Goal: Task Accomplishment & Management: Use online tool/utility

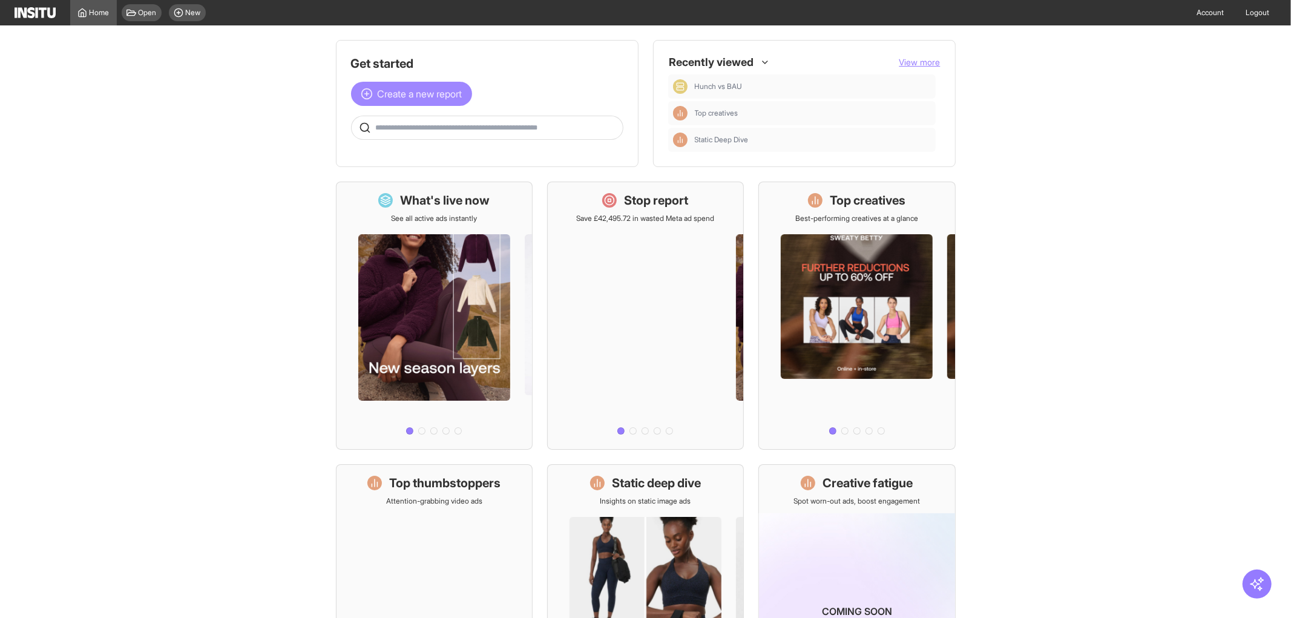
click at [401, 96] on span "Create a new report" at bounding box center [420, 94] width 85 height 15
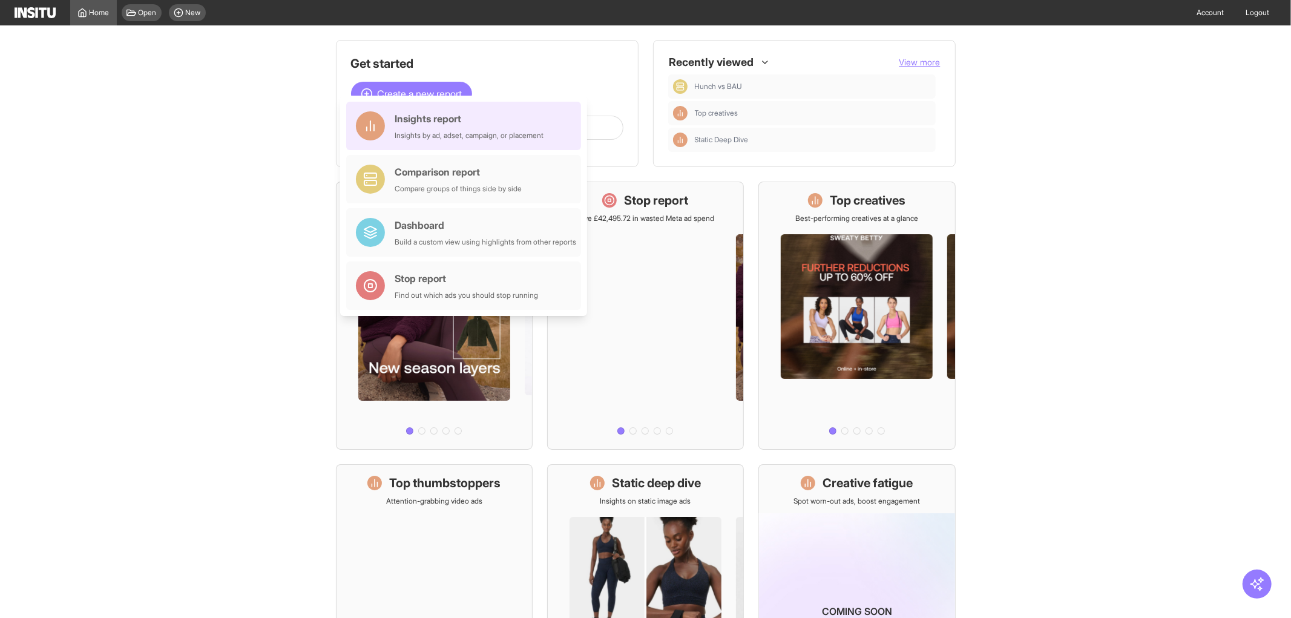
click at [407, 125] on div "Insights report" at bounding box center [469, 118] width 149 height 15
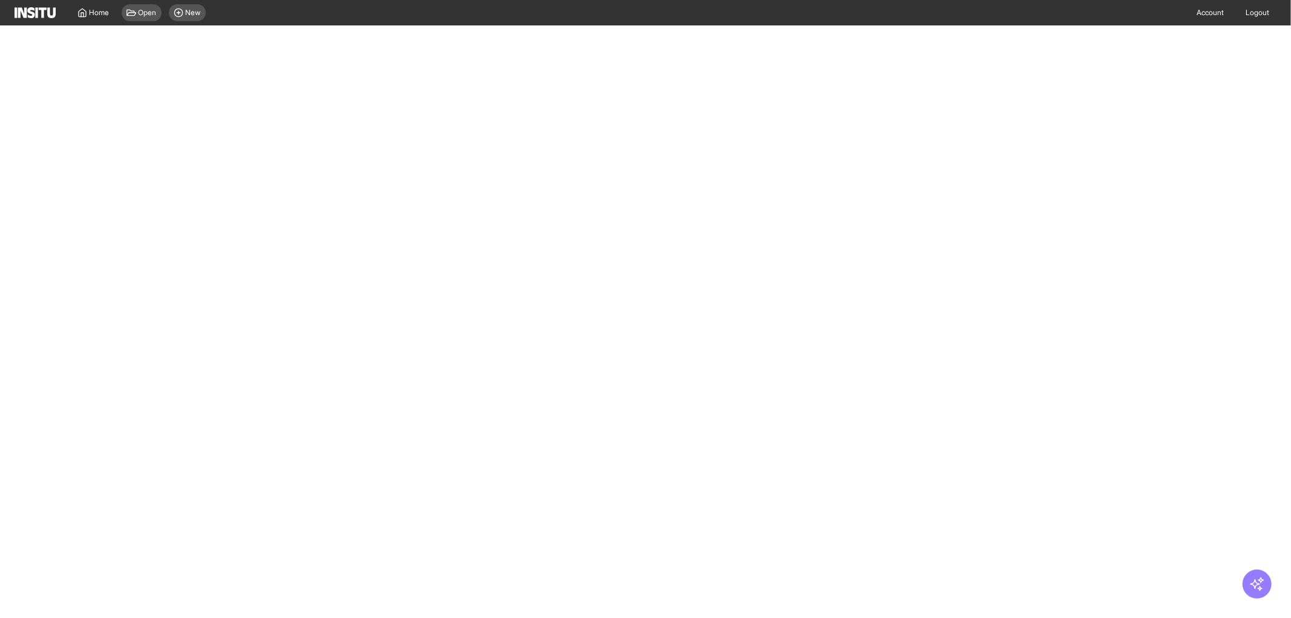
select select "**"
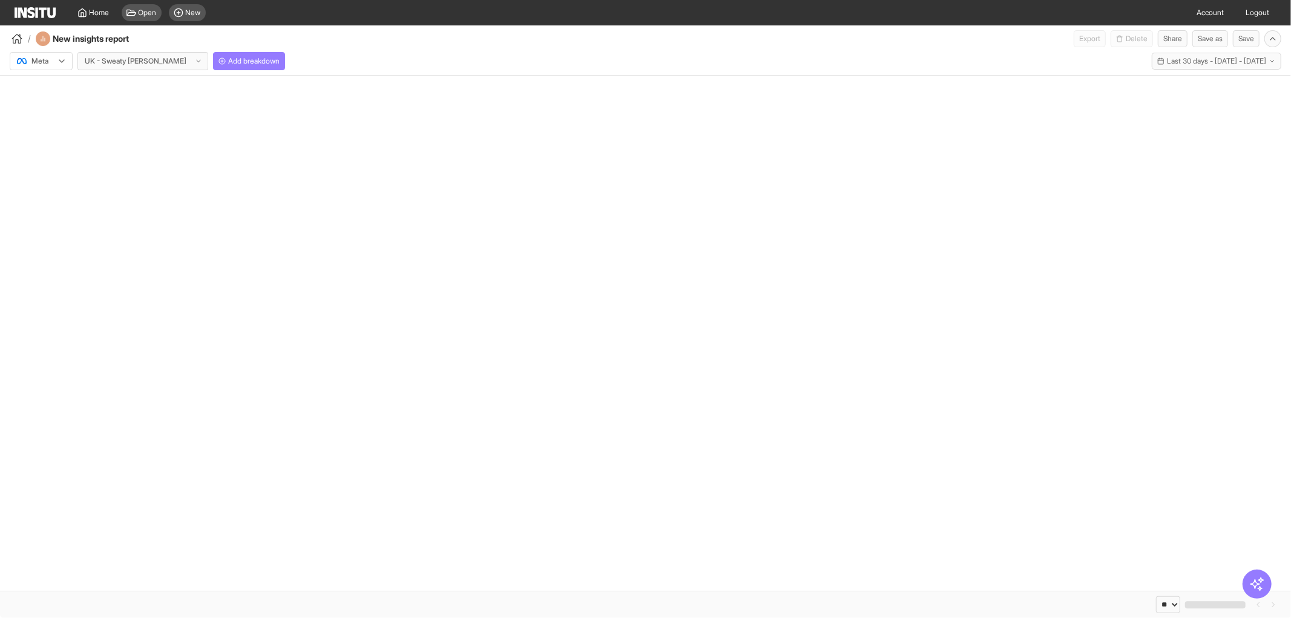
click at [61, 56] on icon at bounding box center [62, 61] width 10 height 10
click at [48, 64] on div at bounding box center [33, 61] width 34 height 12
select select "**"
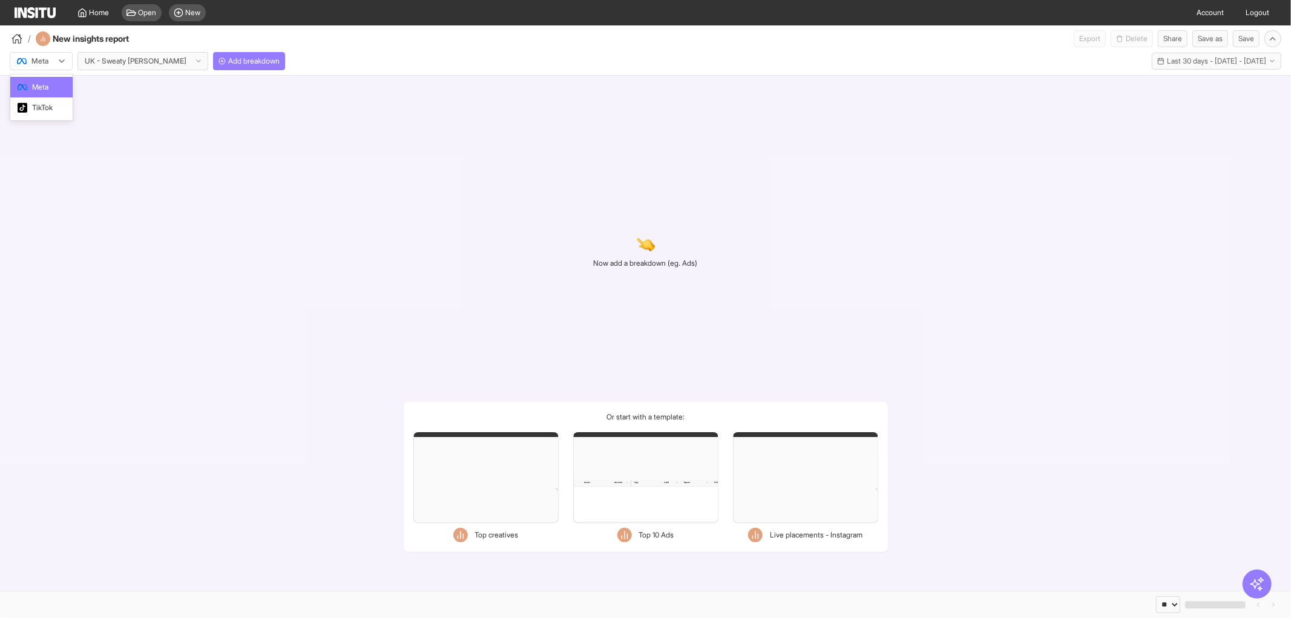
click at [45, 58] on div at bounding box center [33, 61] width 34 height 12
click at [47, 101] on div "TikTok" at bounding box center [41, 107] width 62 height 21
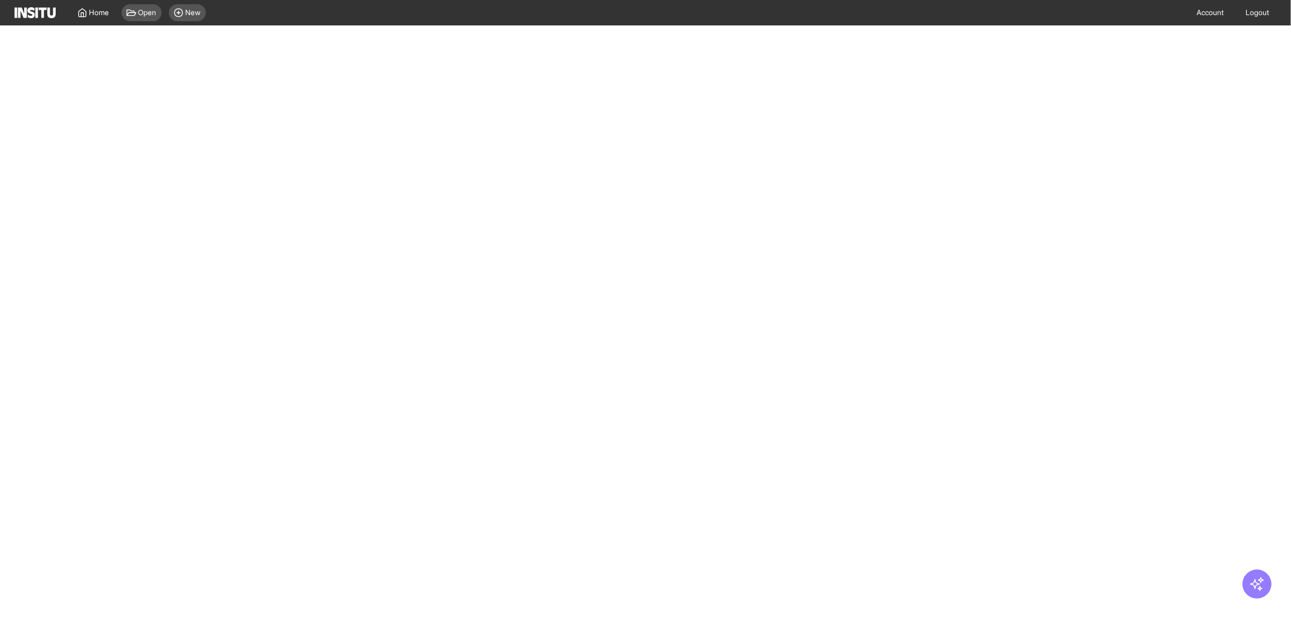
select select "**"
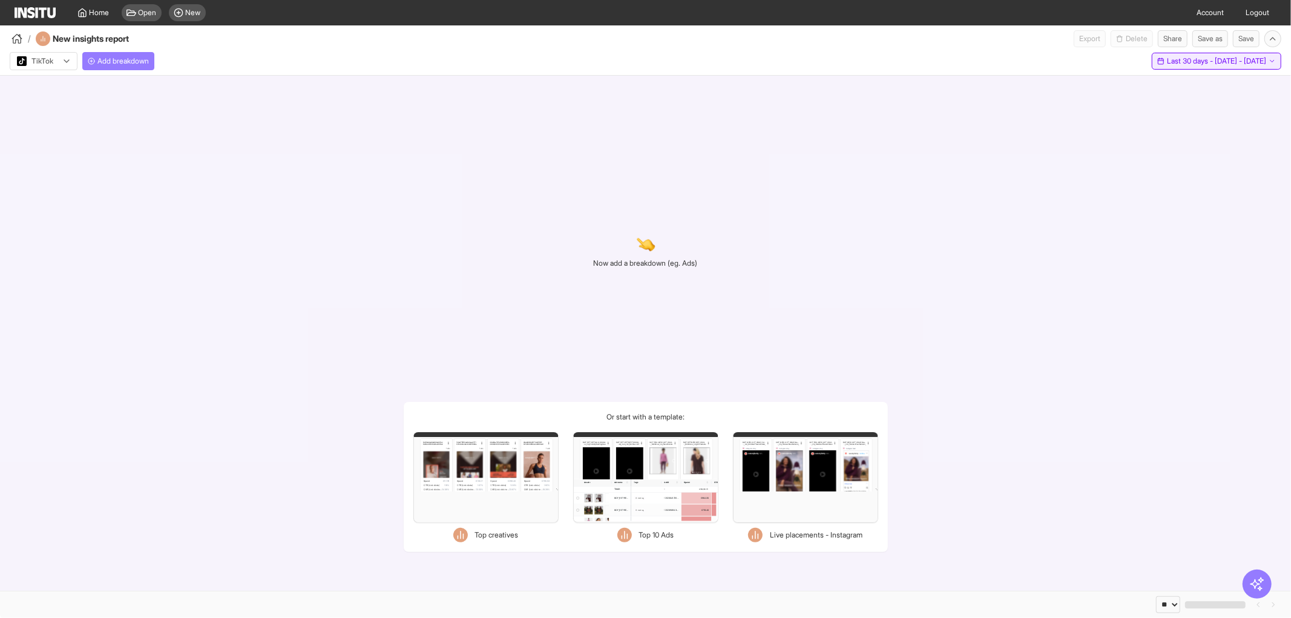
click at [1196, 69] on button "Last 30 days - [DATE] - [DATE] [DATE] - [DATE]" at bounding box center [1217, 61] width 130 height 17
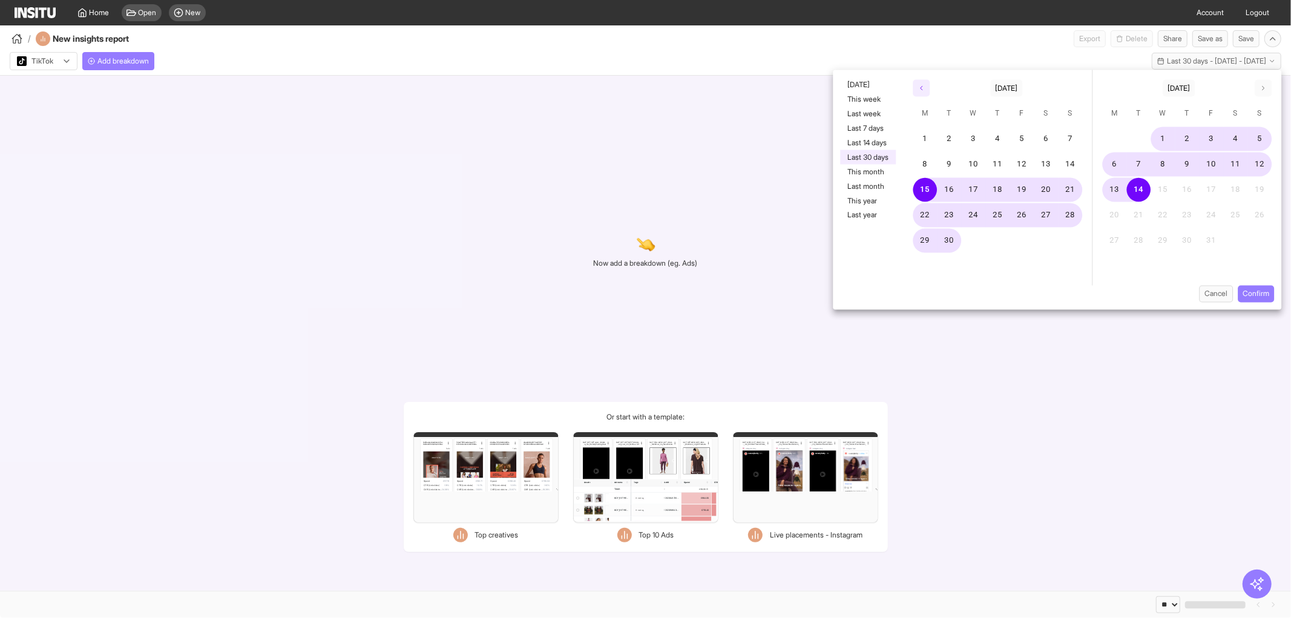
click at [924, 93] on button "button" at bounding box center [921, 88] width 17 height 17
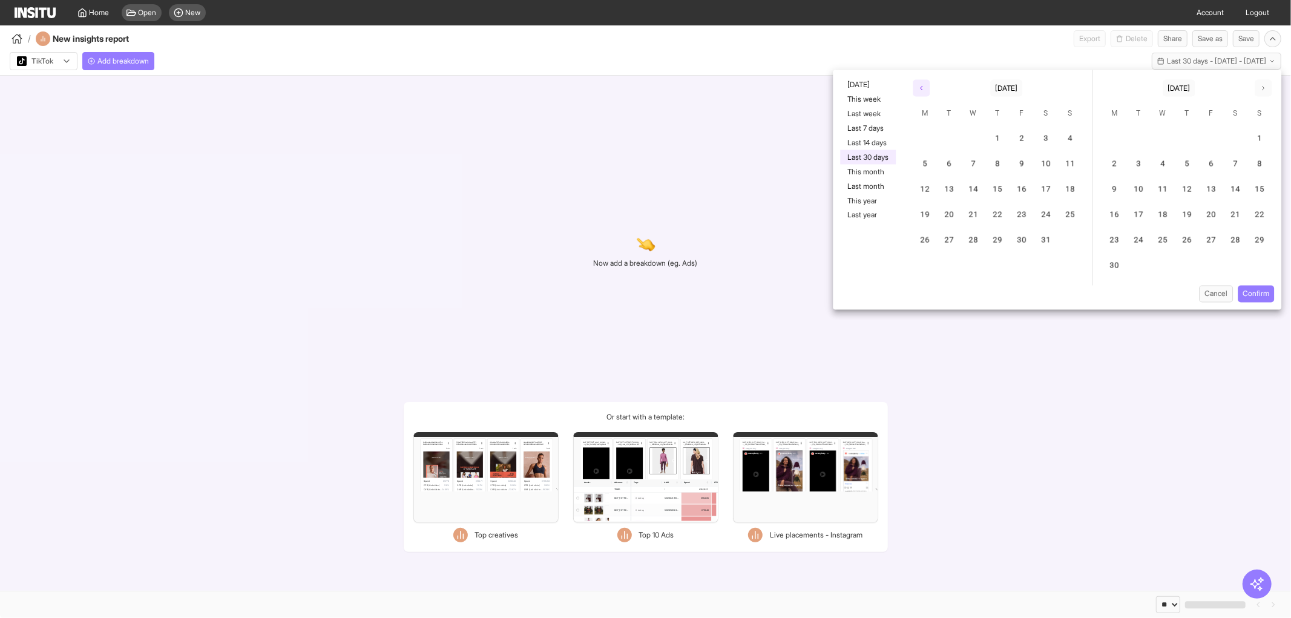
click at [924, 93] on button "button" at bounding box center [921, 88] width 17 height 17
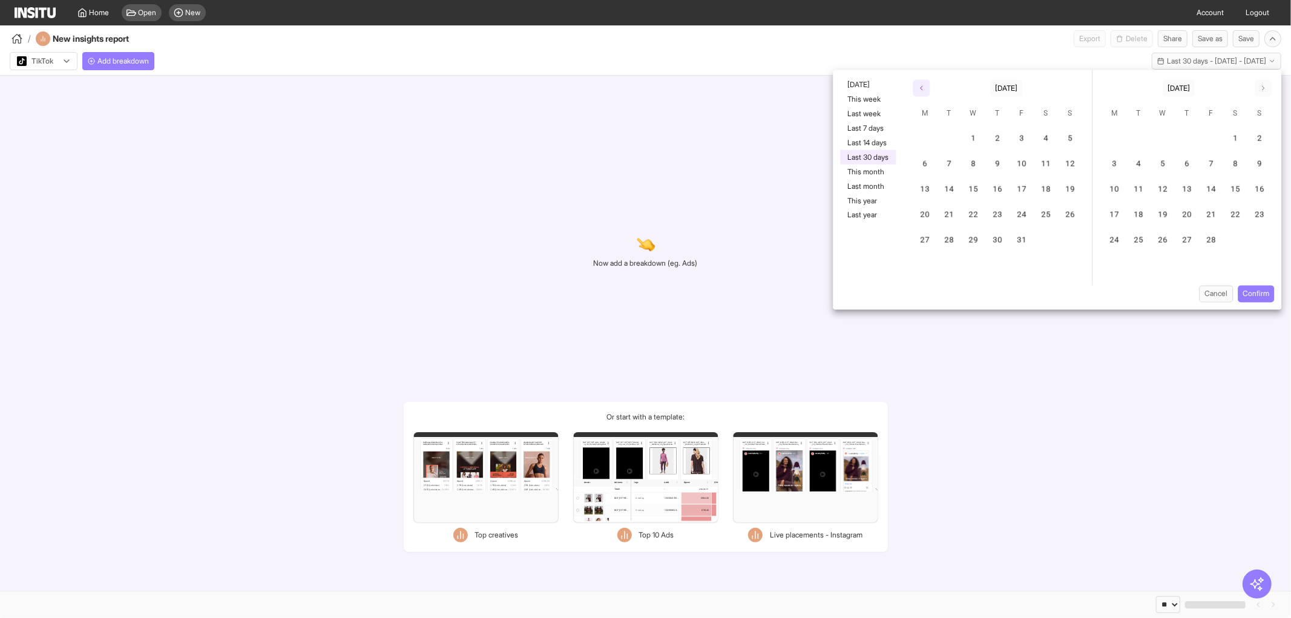
click at [924, 93] on button "button" at bounding box center [921, 88] width 17 height 17
click at [1256, 134] on button "1" at bounding box center [1260, 139] width 24 height 24
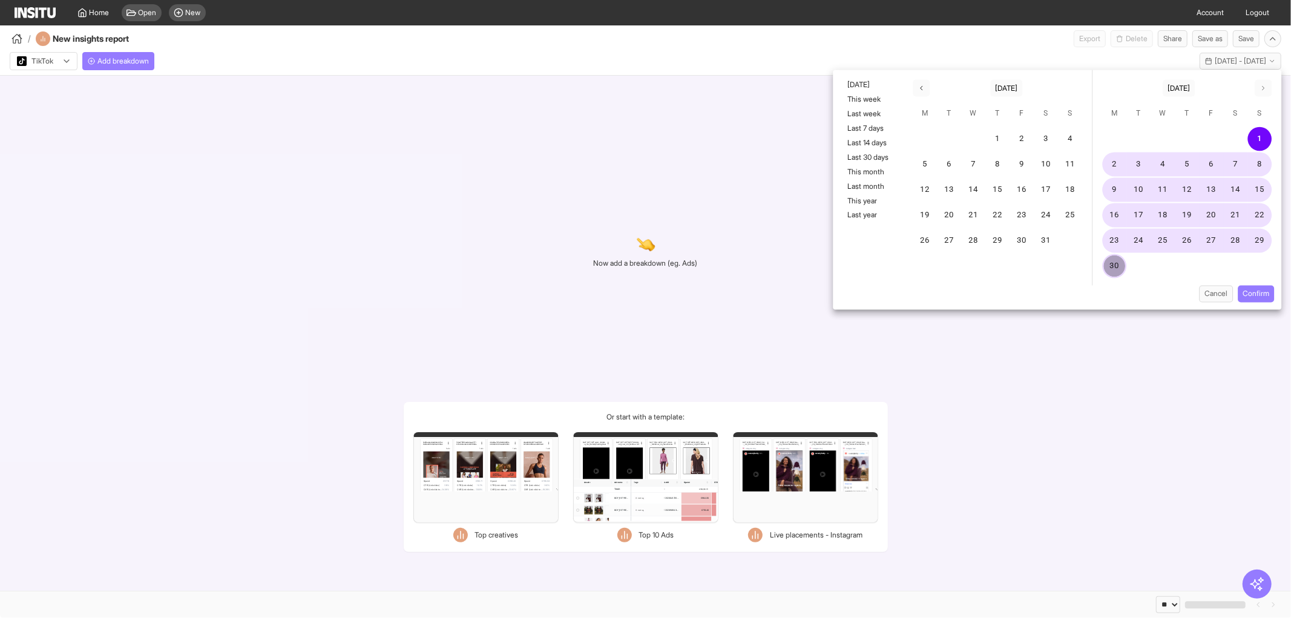
click at [1122, 257] on button "30" at bounding box center [1115, 266] width 24 height 24
click at [1254, 295] on button "Confirm" at bounding box center [1256, 294] width 36 height 17
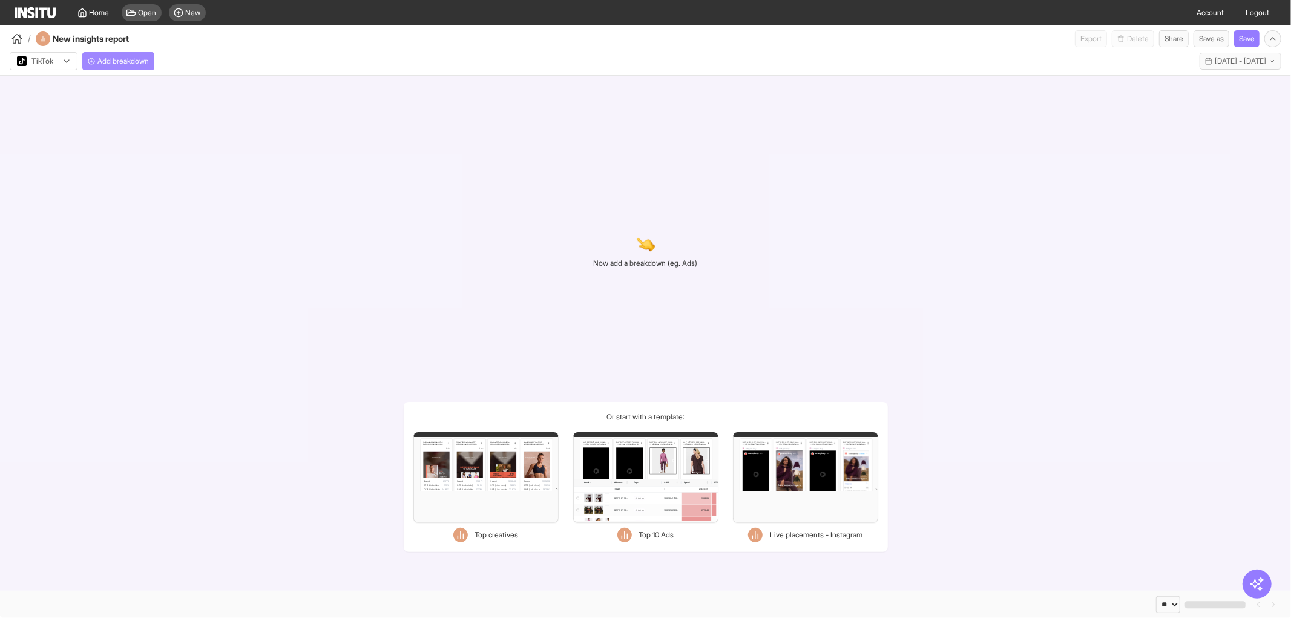
click at [133, 59] on span "Add breakdown" at bounding box center [122, 61] width 51 height 10
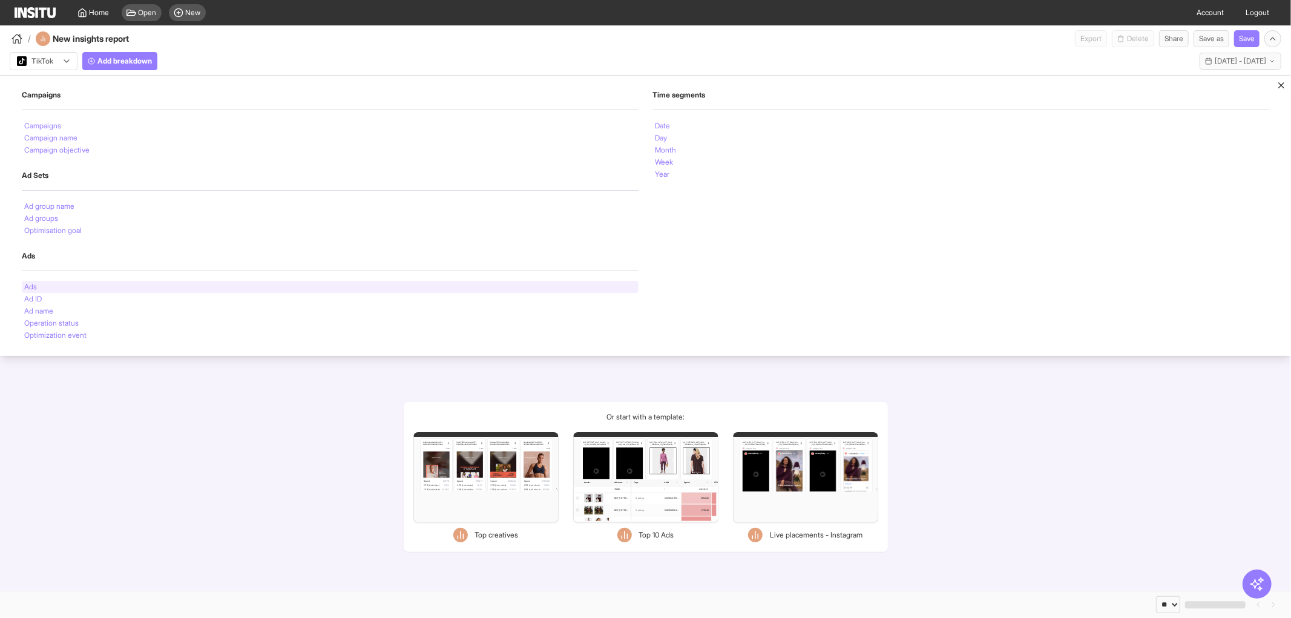
click at [33, 288] on li "Ads" at bounding box center [30, 286] width 13 height 7
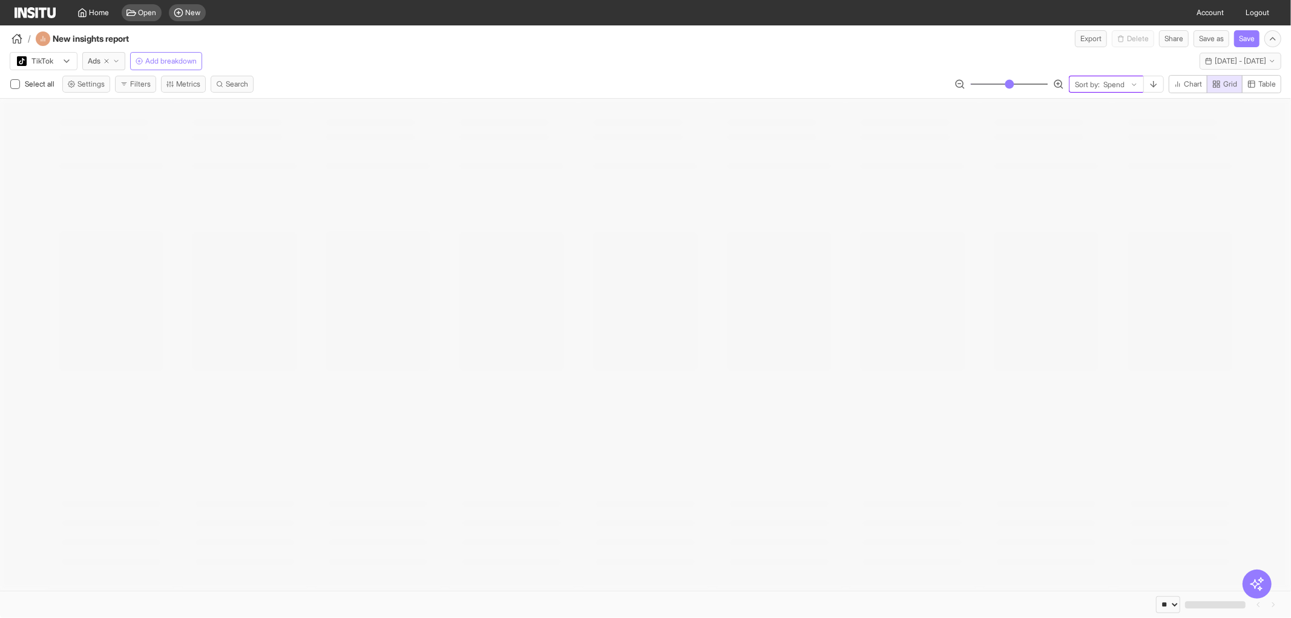
click at [1103, 85] on div at bounding box center [1114, 85] width 24 height 12
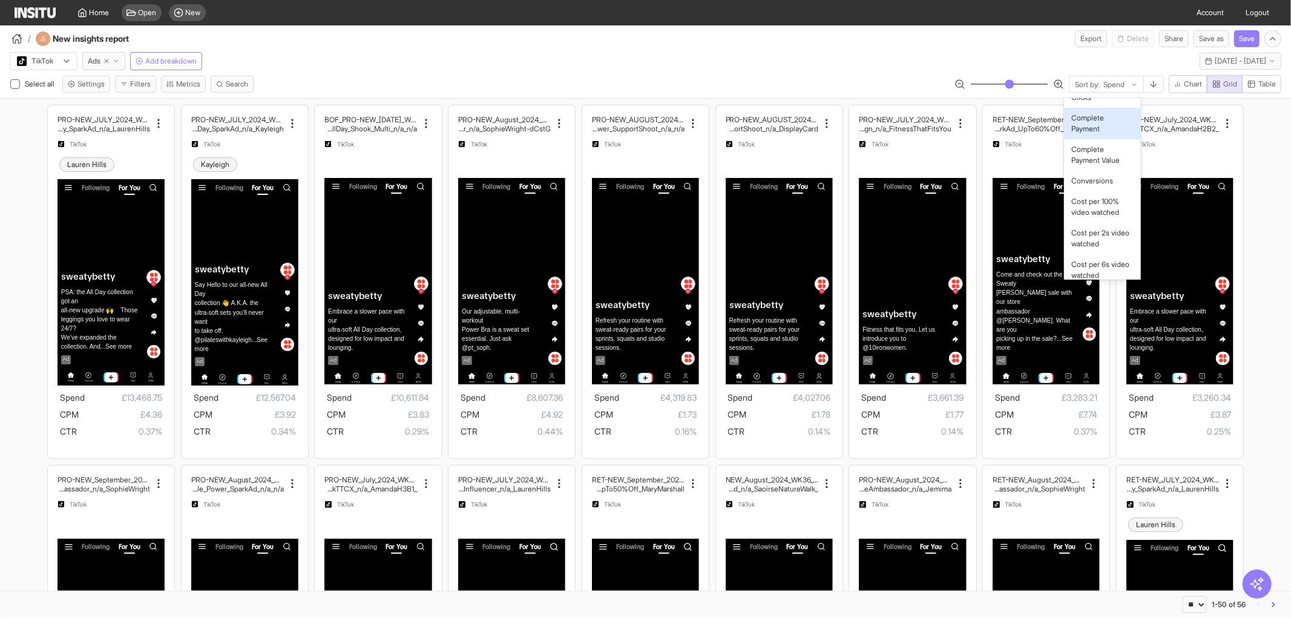
scroll to position [1001, 0]
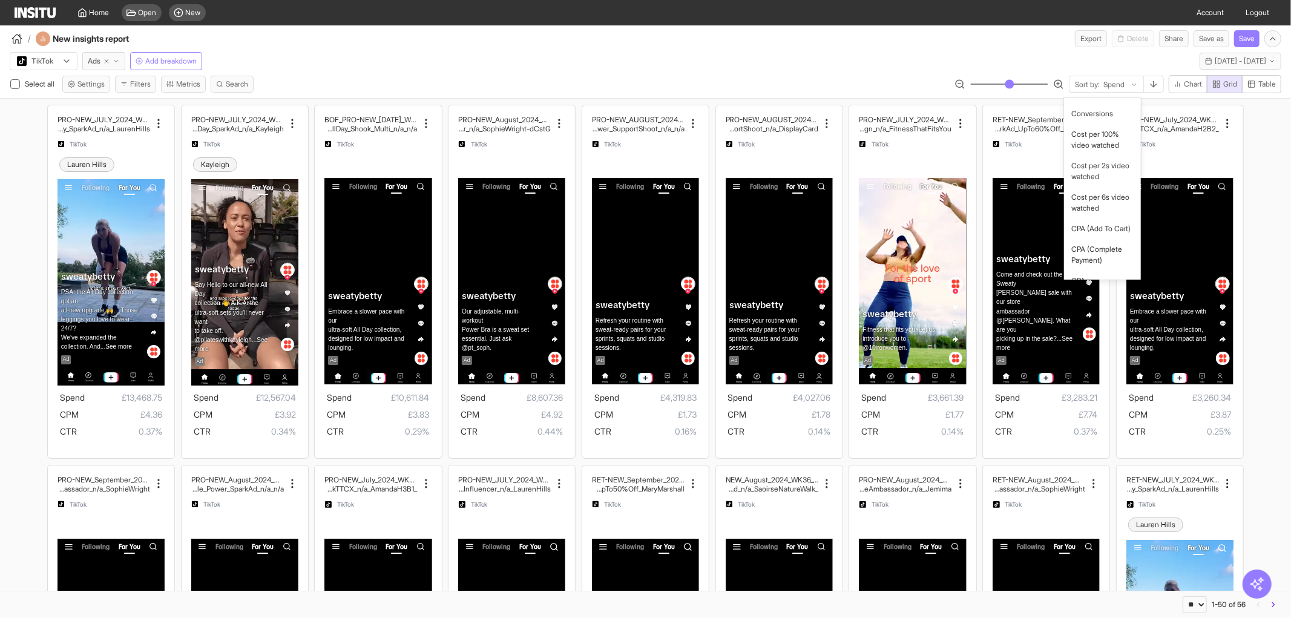
click at [1105, 67] on span "Complete Payment" at bounding box center [1102, 56] width 62 height 22
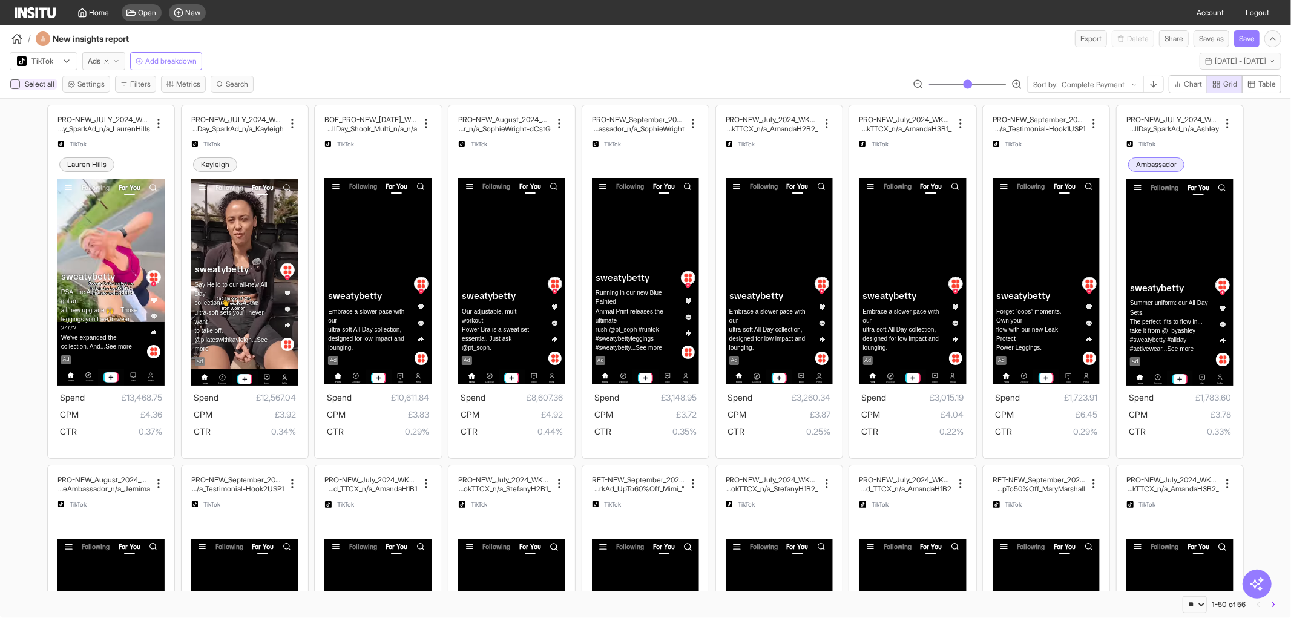
click at [12, 84] on div at bounding box center [15, 84] width 10 height 10
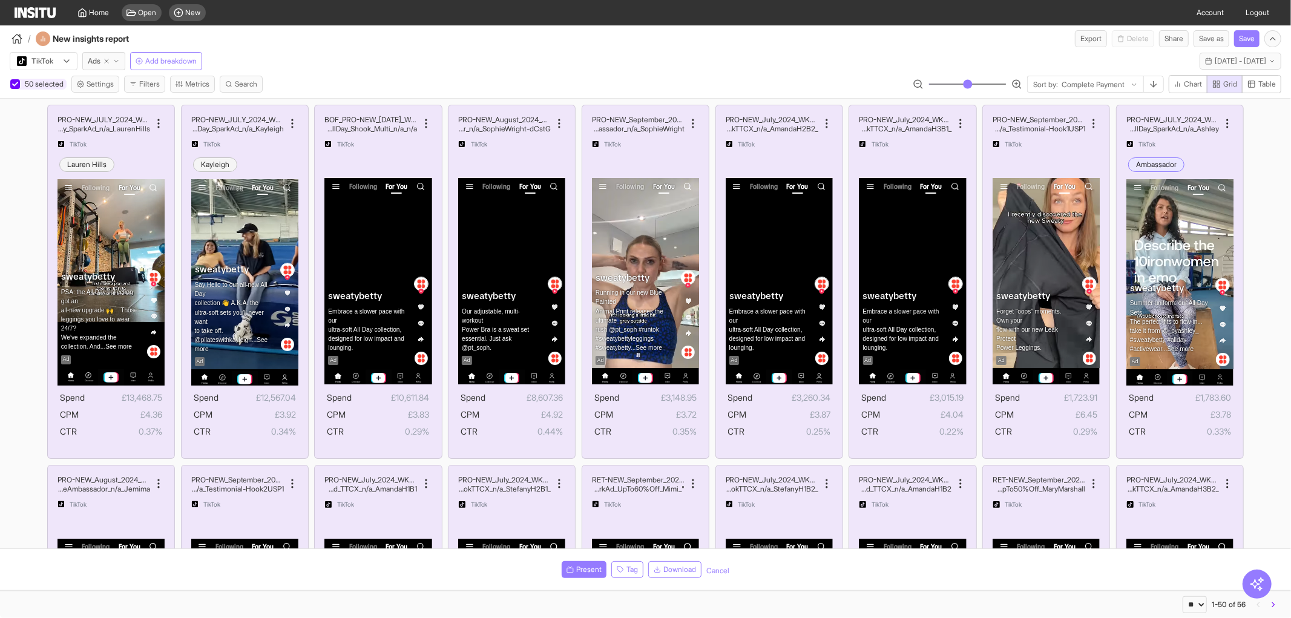
click at [12, 84] on icon at bounding box center [15, 84] width 6 height 6
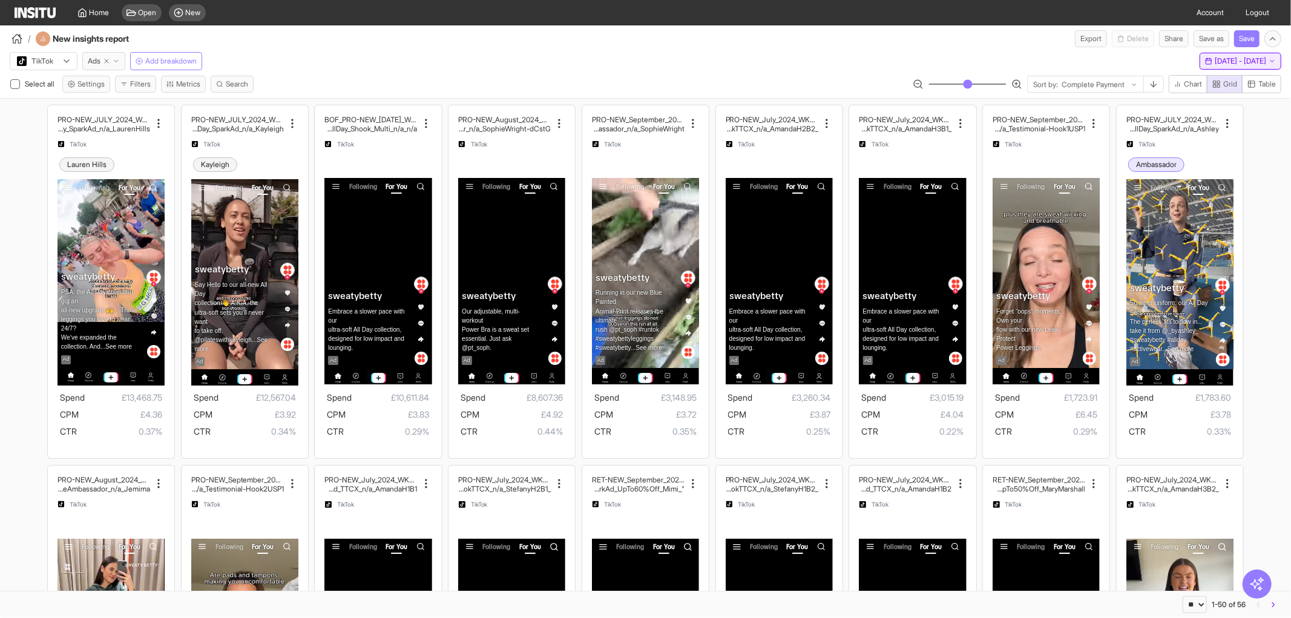
click at [1215, 61] on span "[DATE] - [DATE]" at bounding box center [1240, 61] width 51 height 10
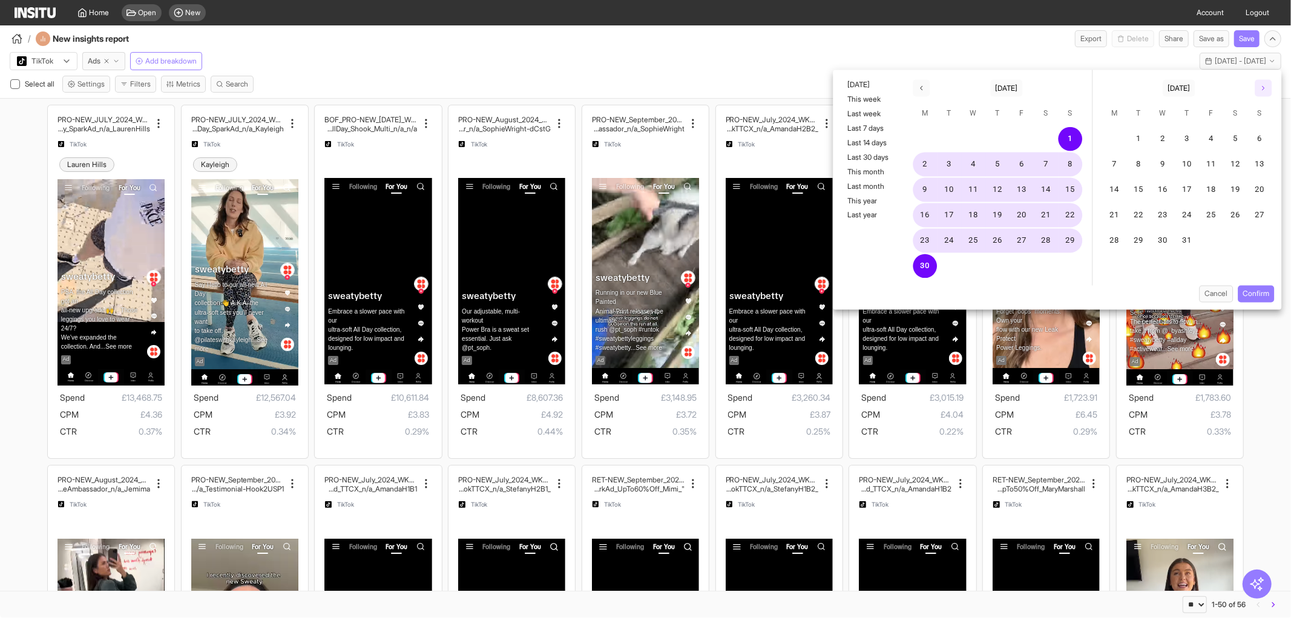
click at [1259, 86] on button "button" at bounding box center [1263, 88] width 17 height 17
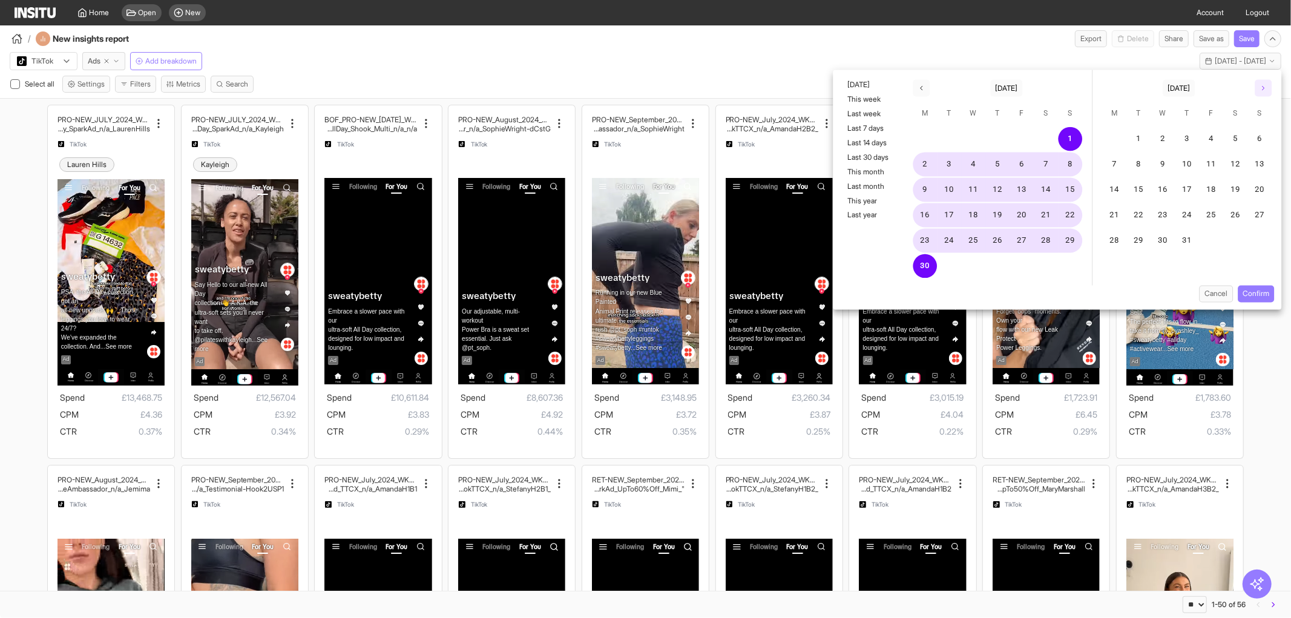
click at [1261, 89] on icon "button" at bounding box center [1263, 88] width 7 height 7
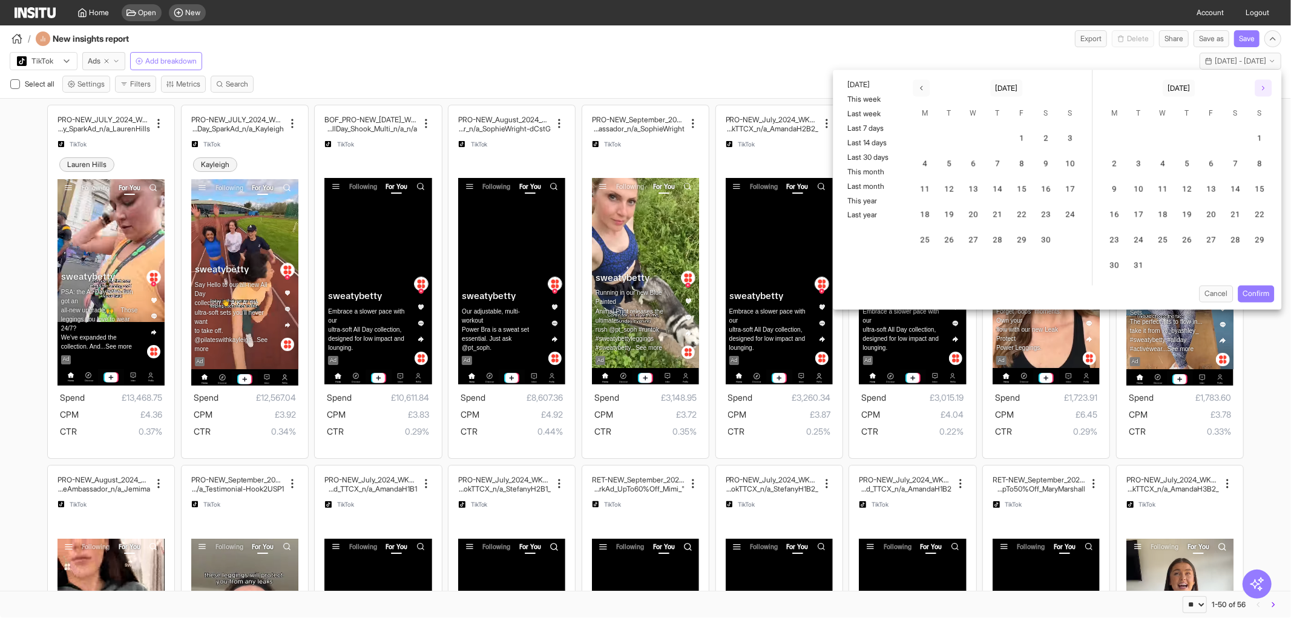
click at [1261, 89] on icon "button" at bounding box center [1263, 88] width 7 height 7
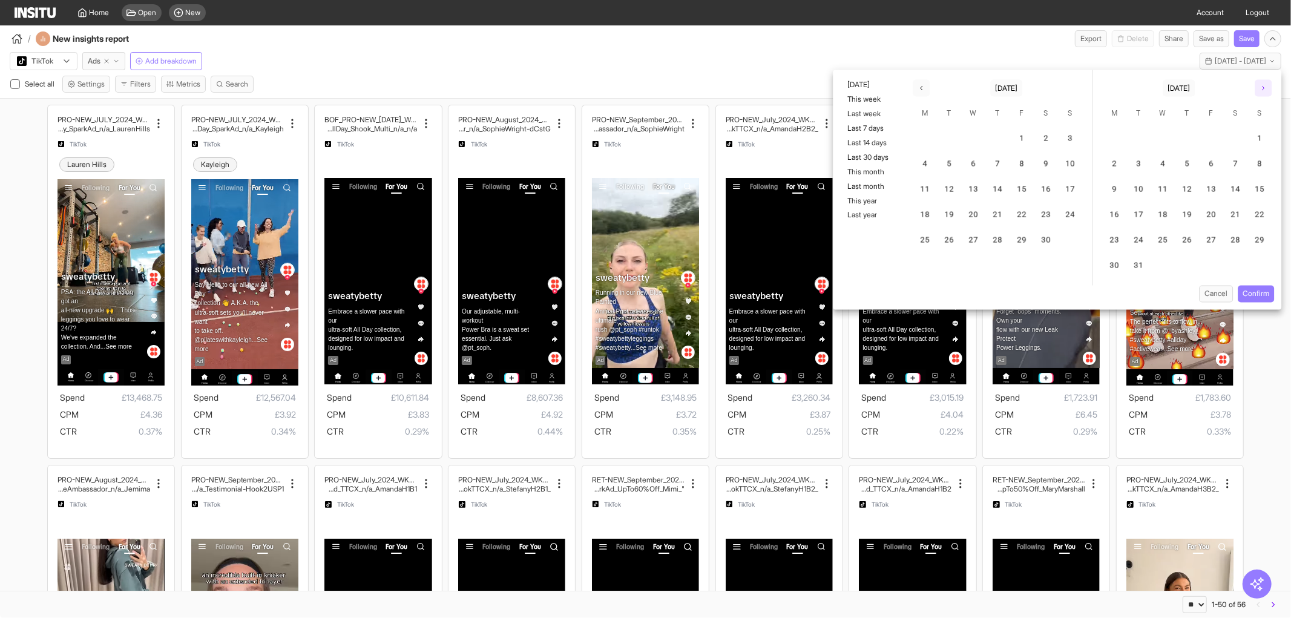
click at [1261, 89] on icon "button" at bounding box center [1263, 88] width 7 height 7
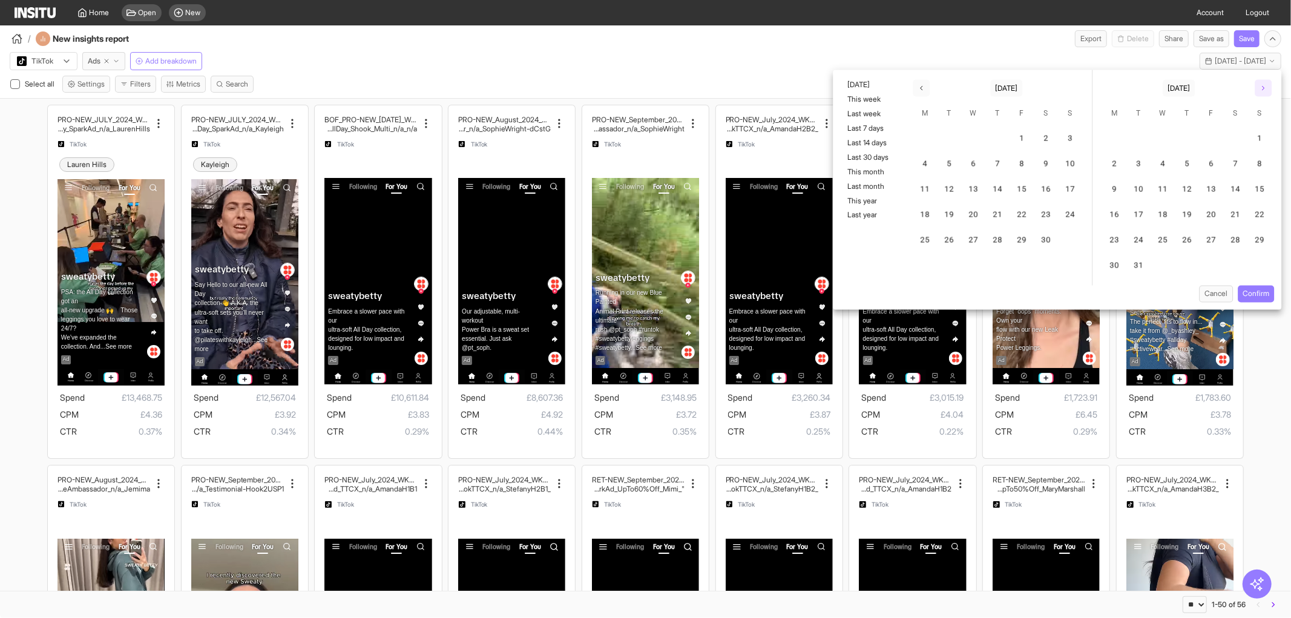
click at [1261, 89] on icon "button" at bounding box center [1263, 88] width 7 height 7
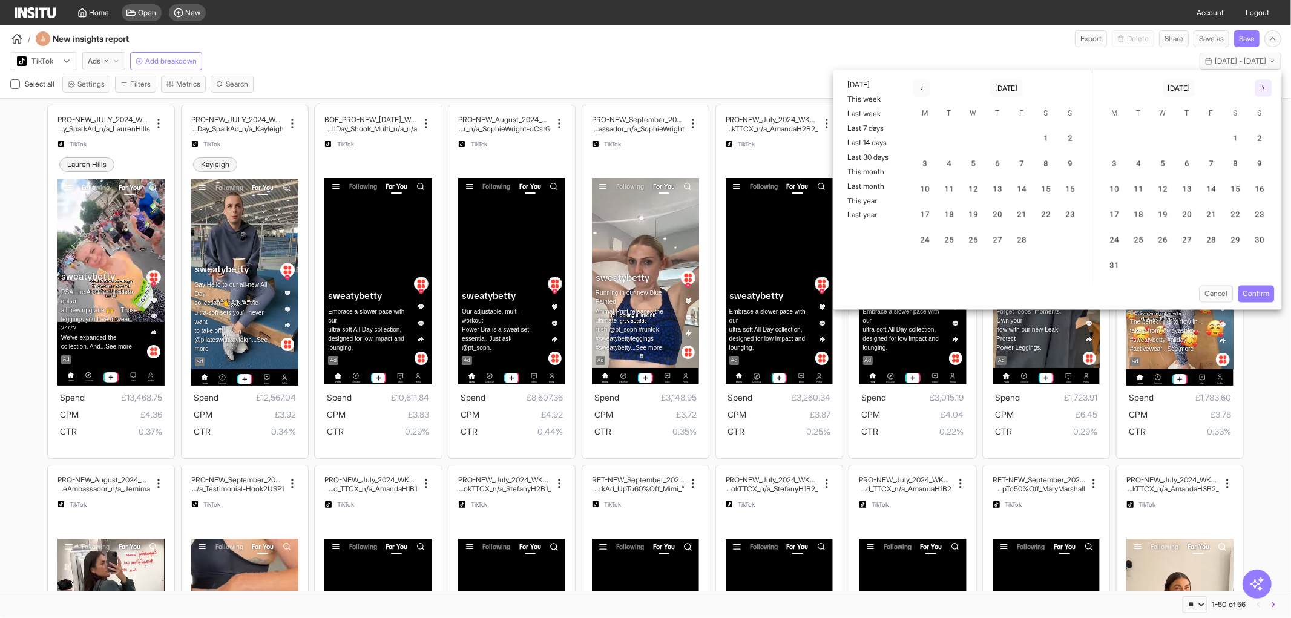
click at [1261, 89] on icon "button" at bounding box center [1263, 88] width 7 height 7
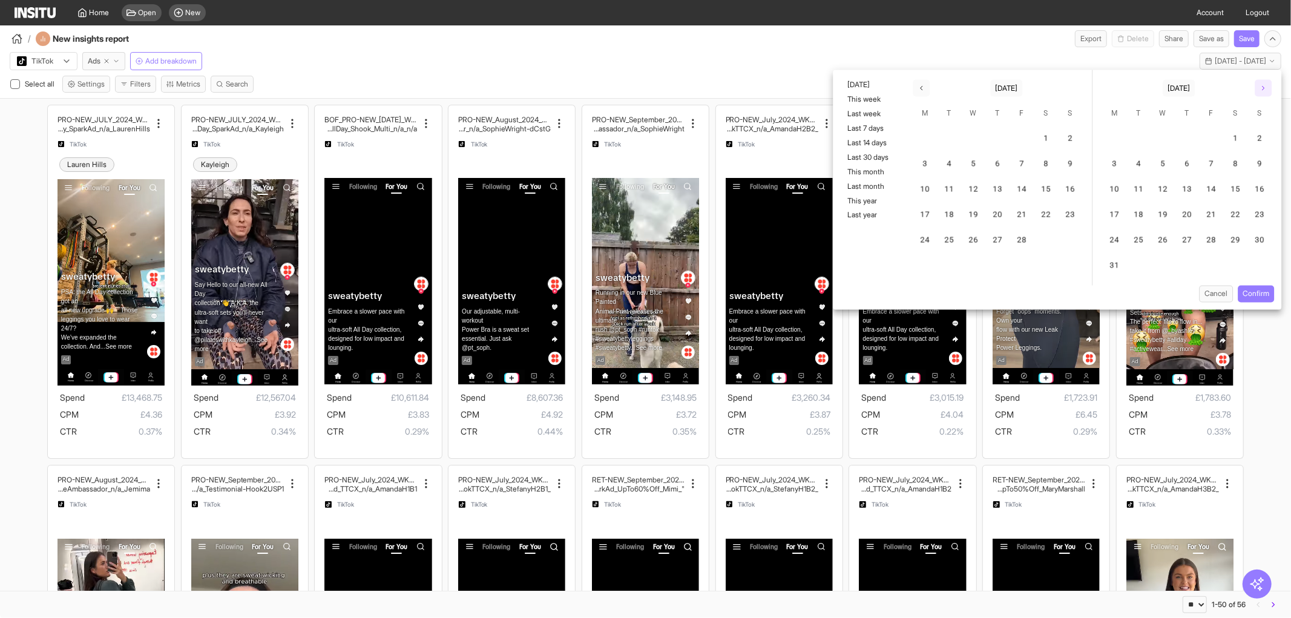
click at [1261, 89] on icon "button" at bounding box center [1263, 88] width 7 height 7
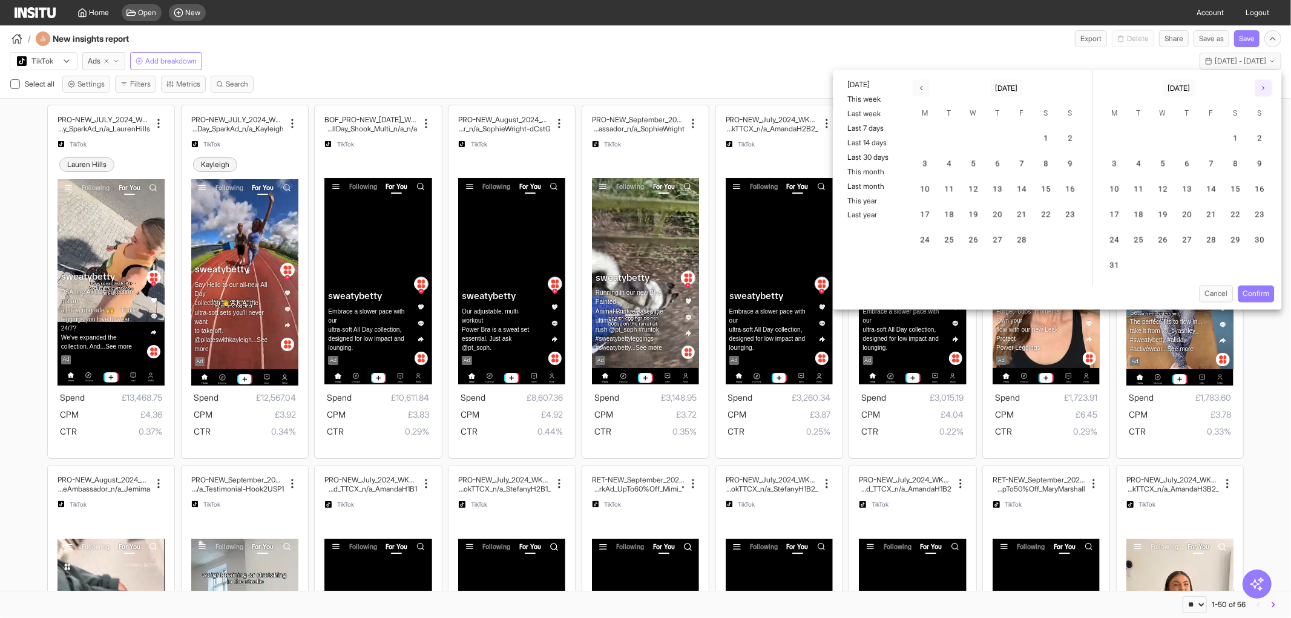
click at [1261, 89] on icon "button" at bounding box center [1263, 88] width 7 height 7
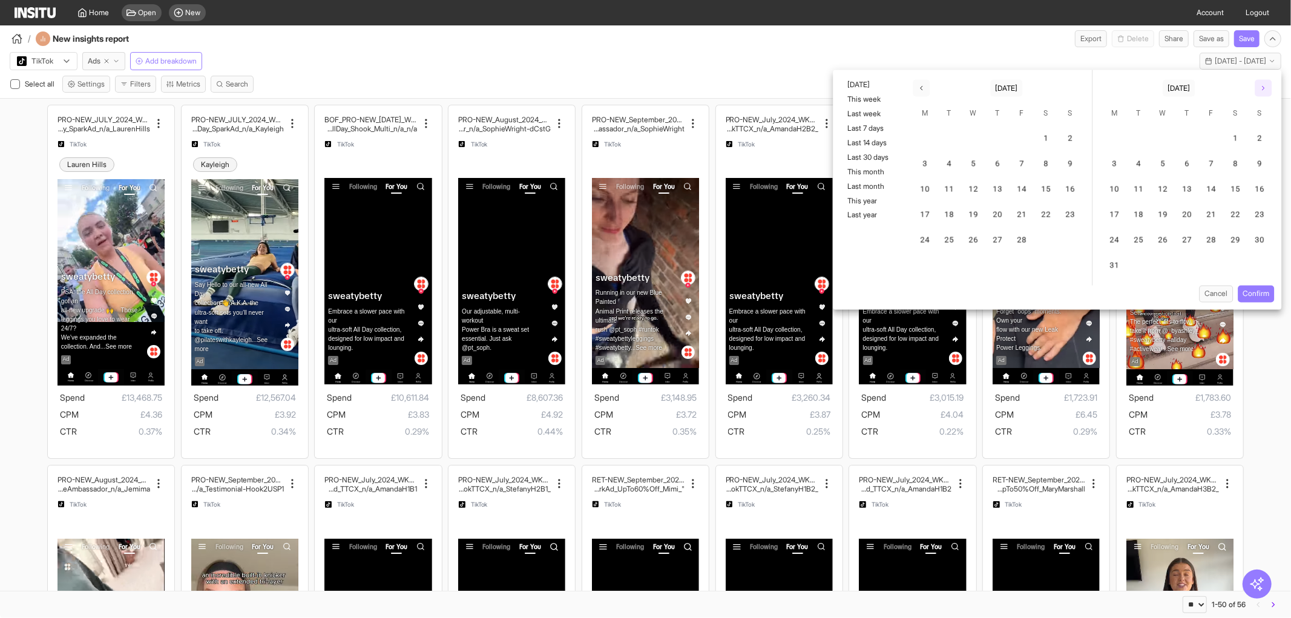
click at [1261, 89] on icon "button" at bounding box center [1263, 88] width 7 height 7
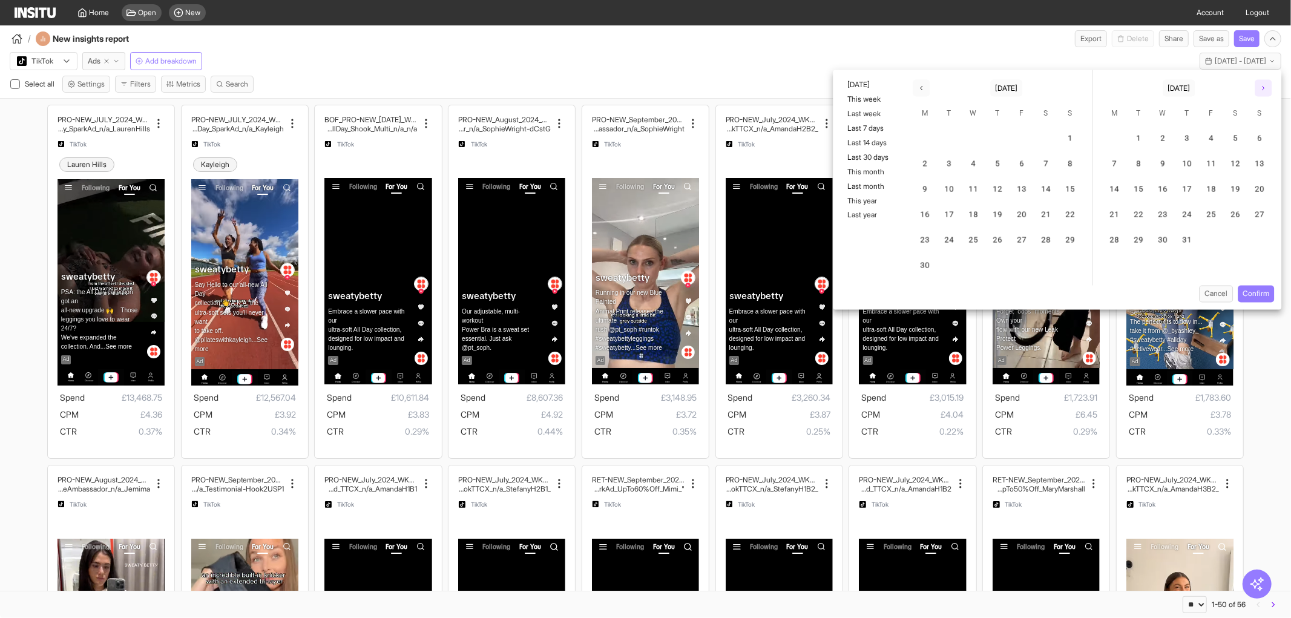
click at [1269, 87] on button "button" at bounding box center [1263, 88] width 17 height 17
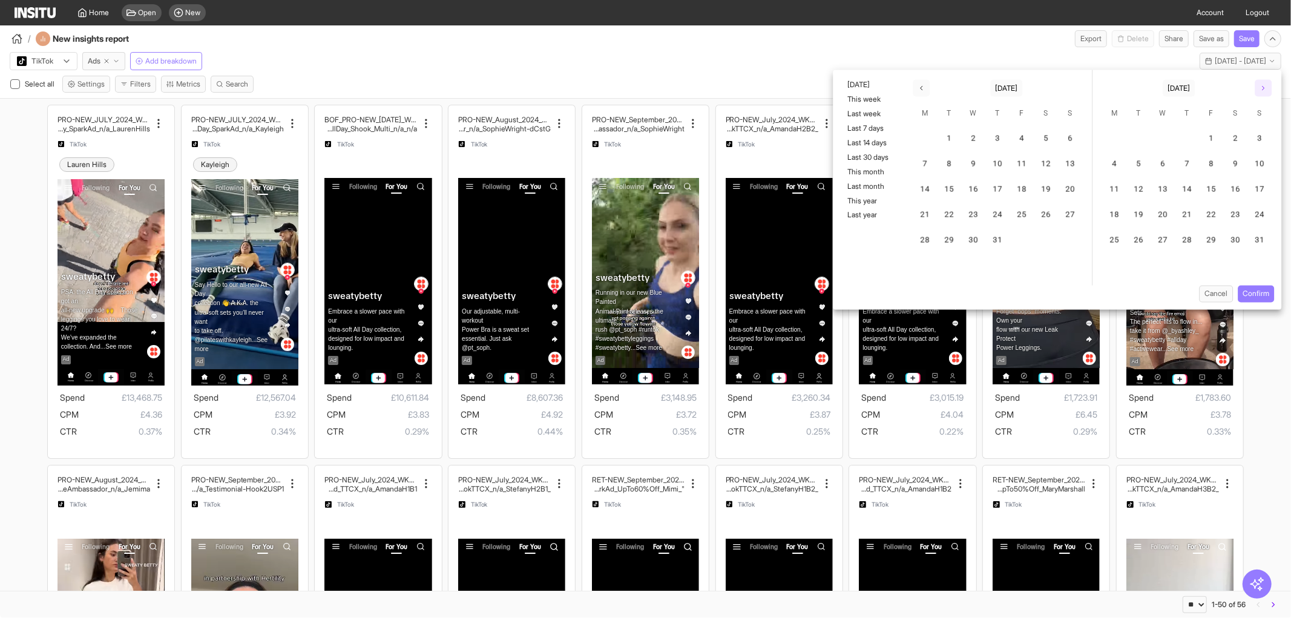
click at [1266, 87] on icon "button" at bounding box center [1263, 88] width 7 height 7
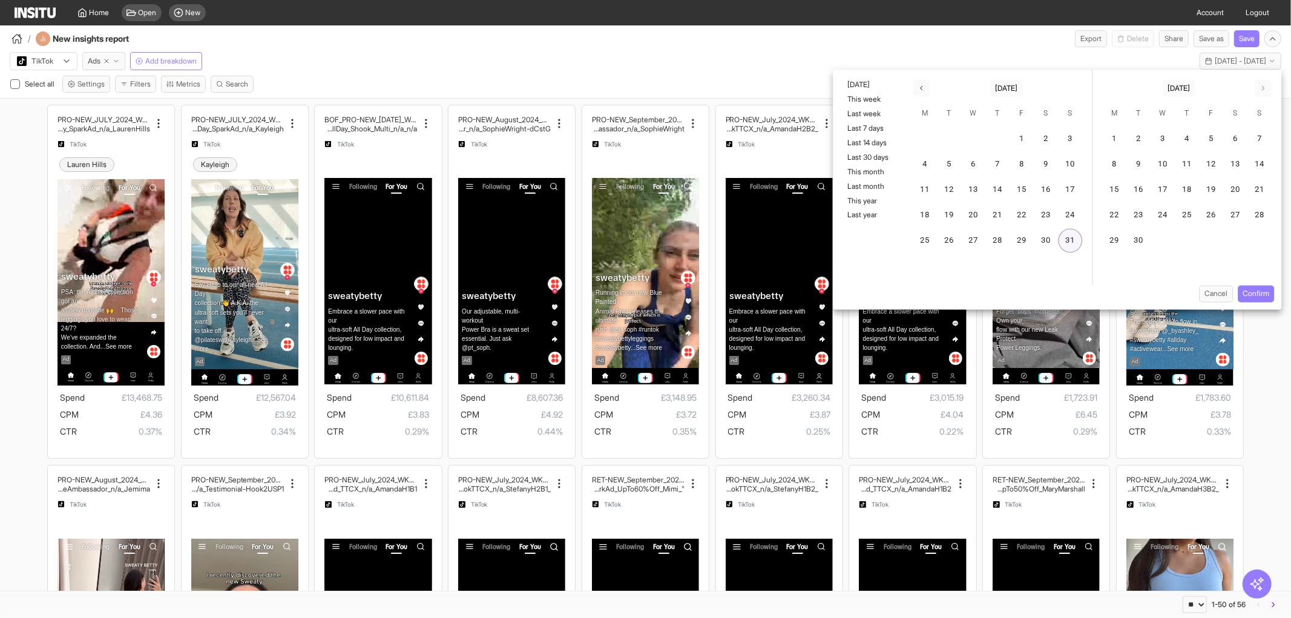
click at [1061, 235] on button "31" at bounding box center [1071, 241] width 24 height 24
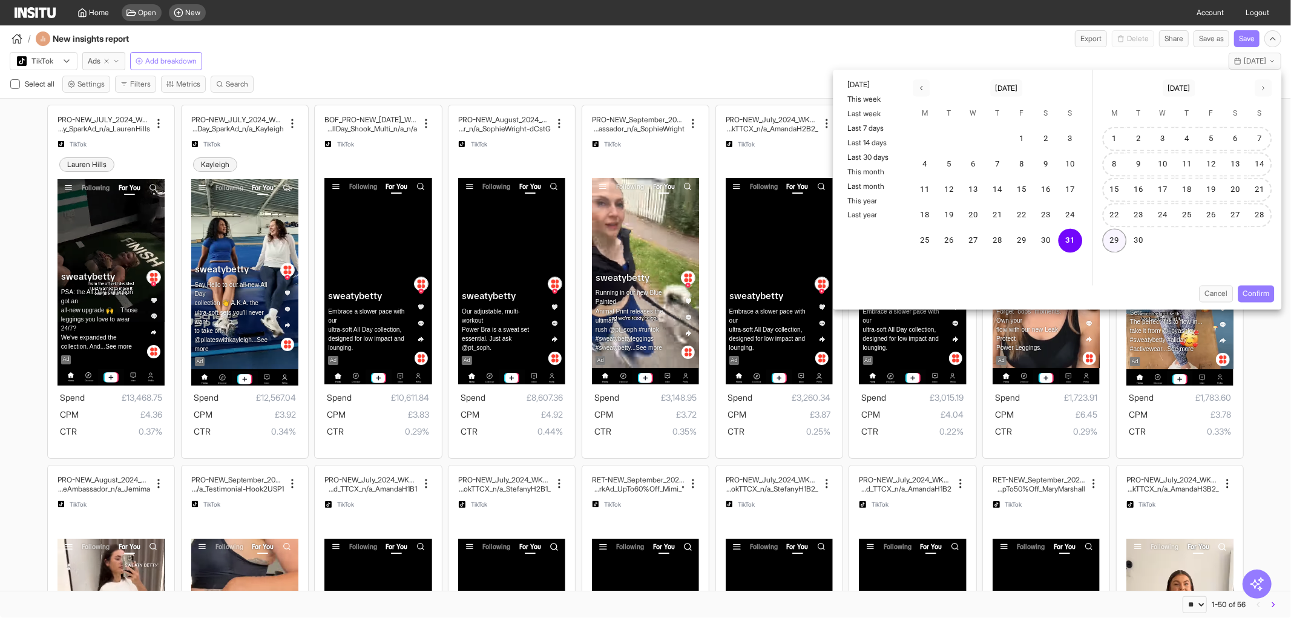
click at [1121, 231] on button "29" at bounding box center [1115, 241] width 24 height 24
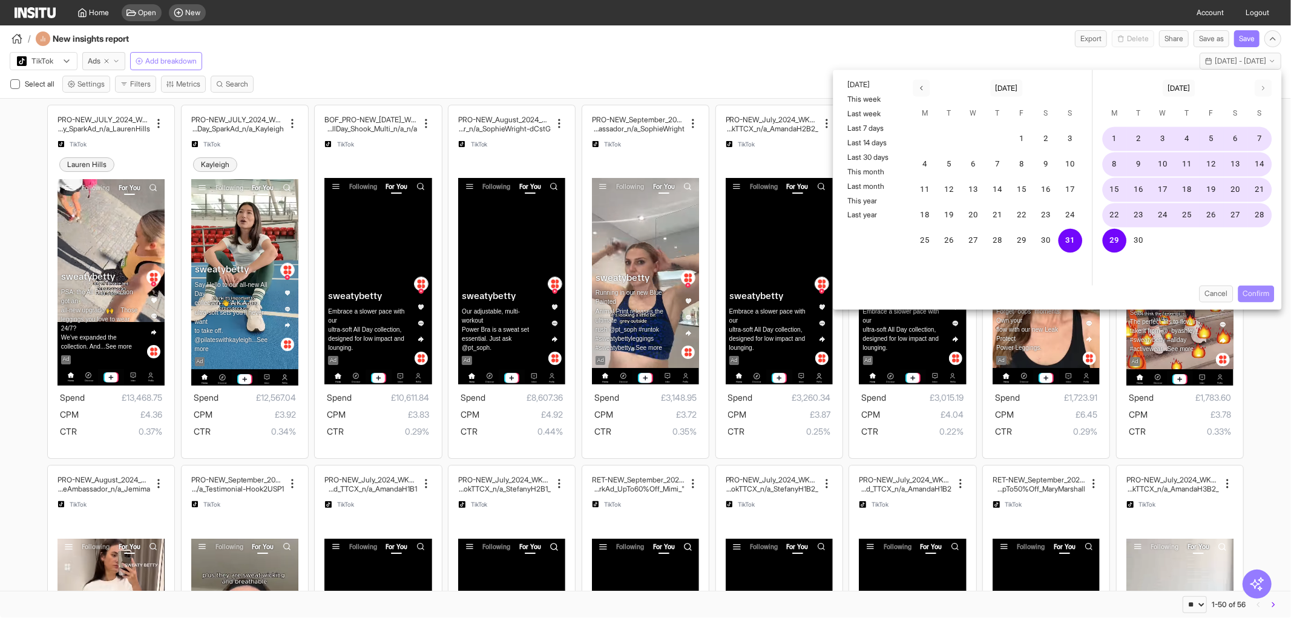
click at [1258, 289] on button "Confirm" at bounding box center [1256, 294] width 36 height 17
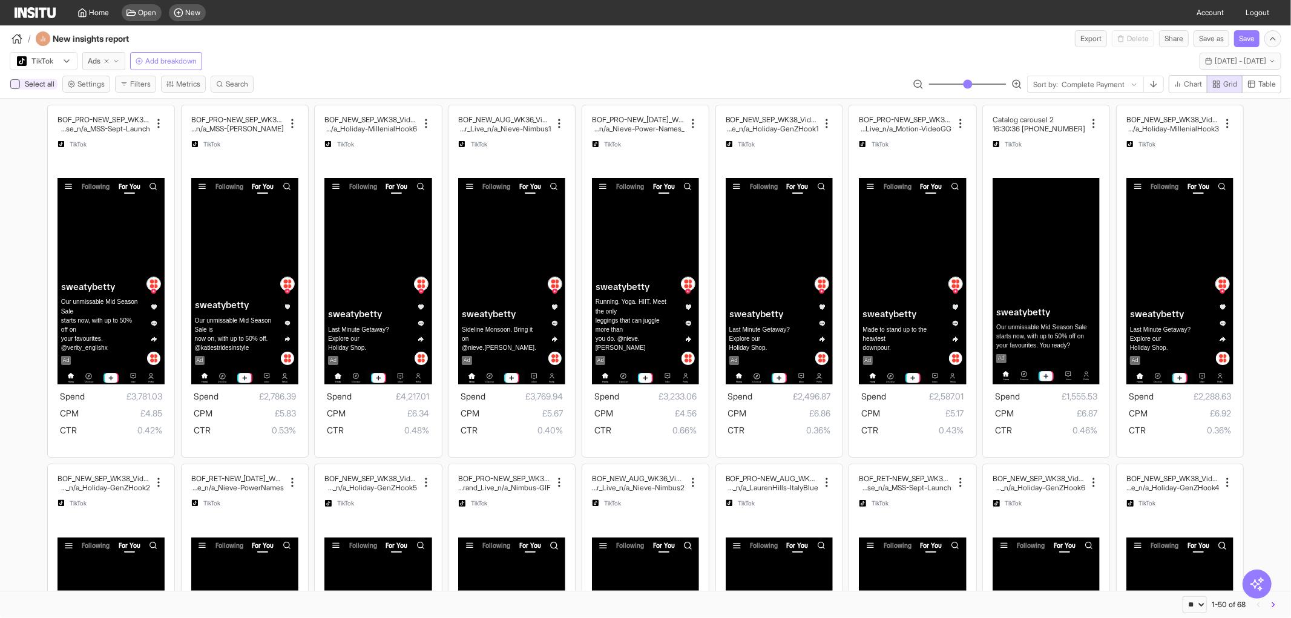
click at [18, 84] on icon at bounding box center [15, 84] width 6 height 6
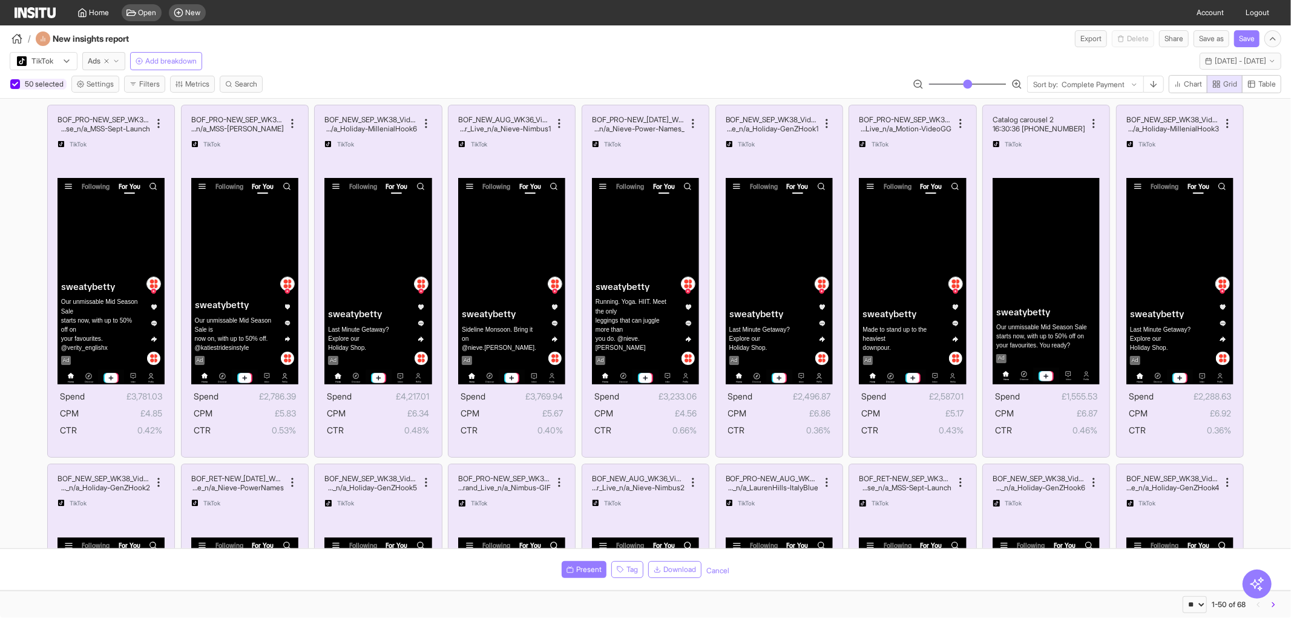
click at [18, 84] on icon at bounding box center [15, 84] width 6 height 6
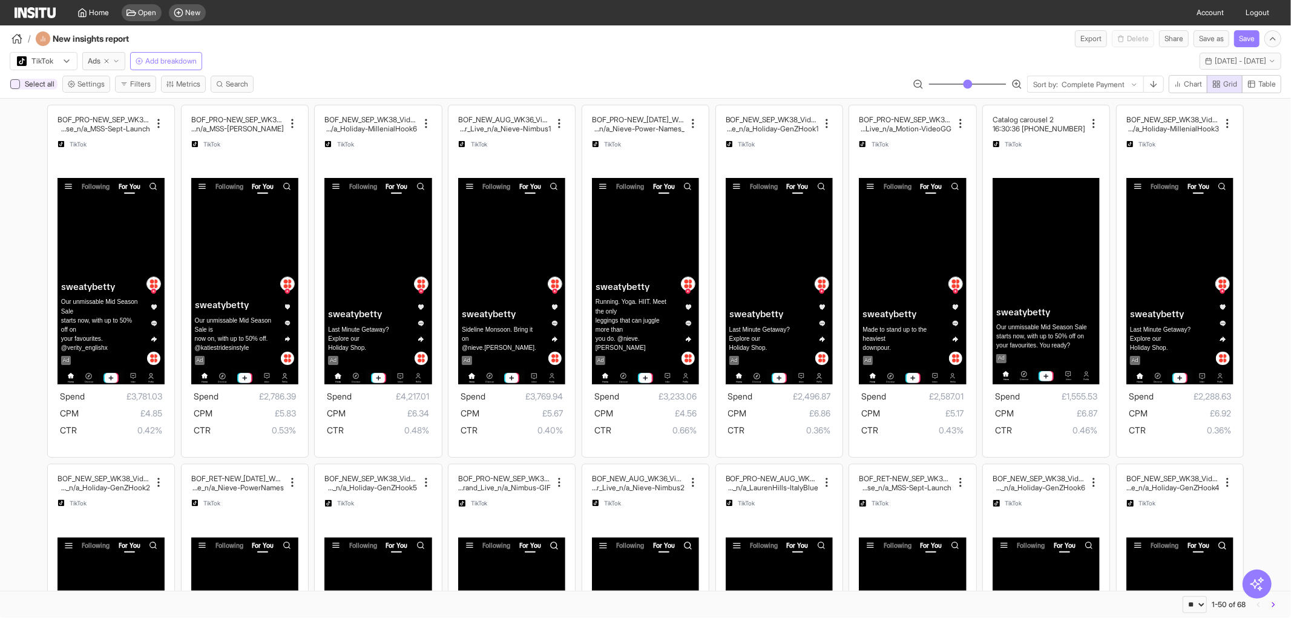
click at [18, 84] on icon at bounding box center [15, 84] width 6 height 6
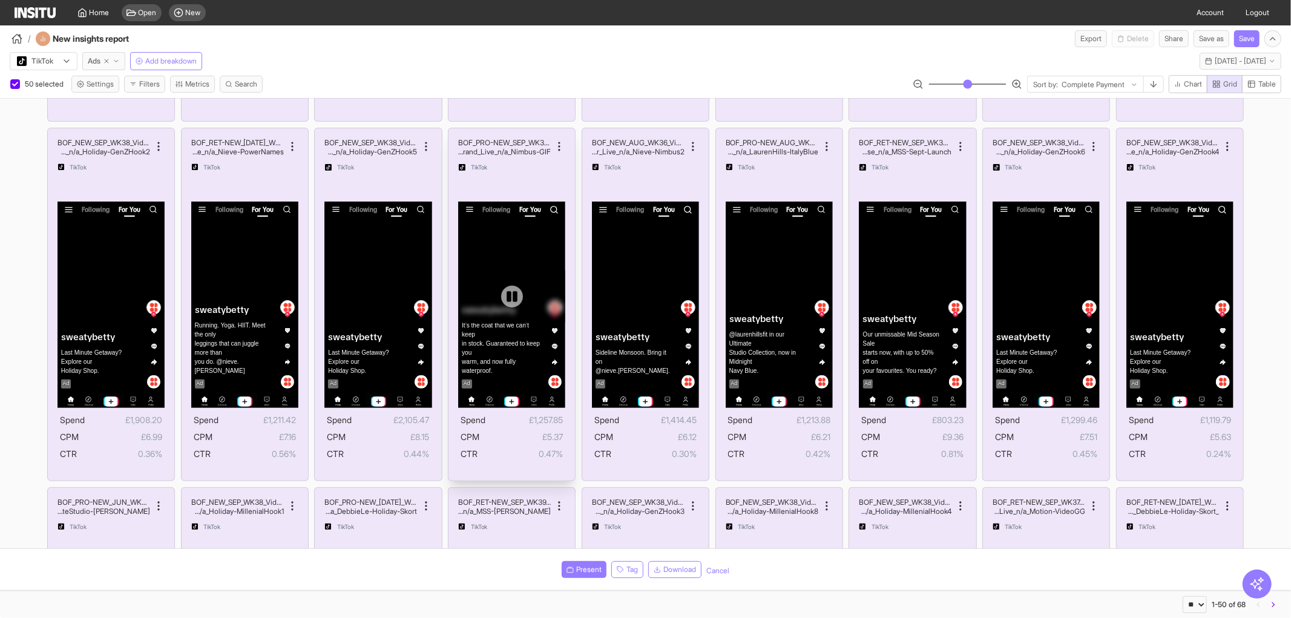
scroll to position [134, 0]
